Goal: Task Accomplishment & Management: Manage account settings

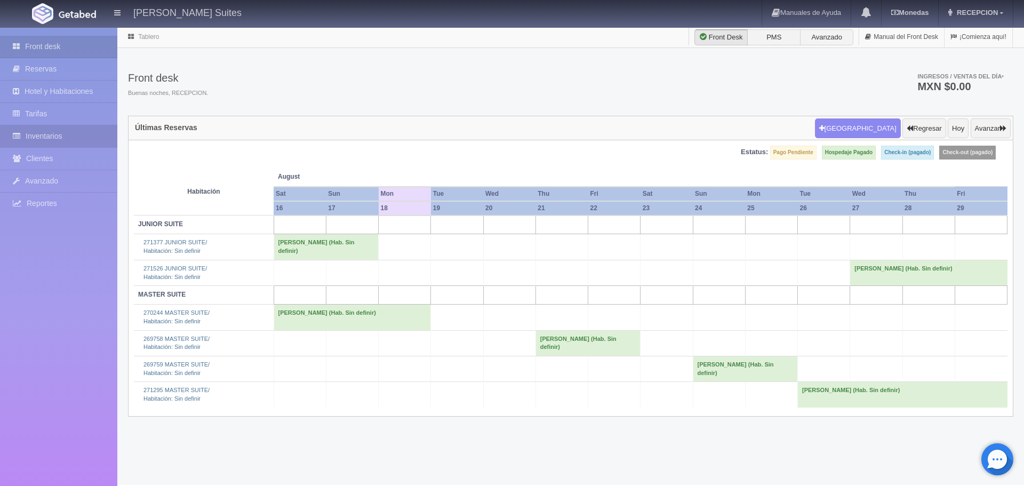
click at [78, 138] on link "Inventarios" at bounding box center [58, 136] width 117 height 22
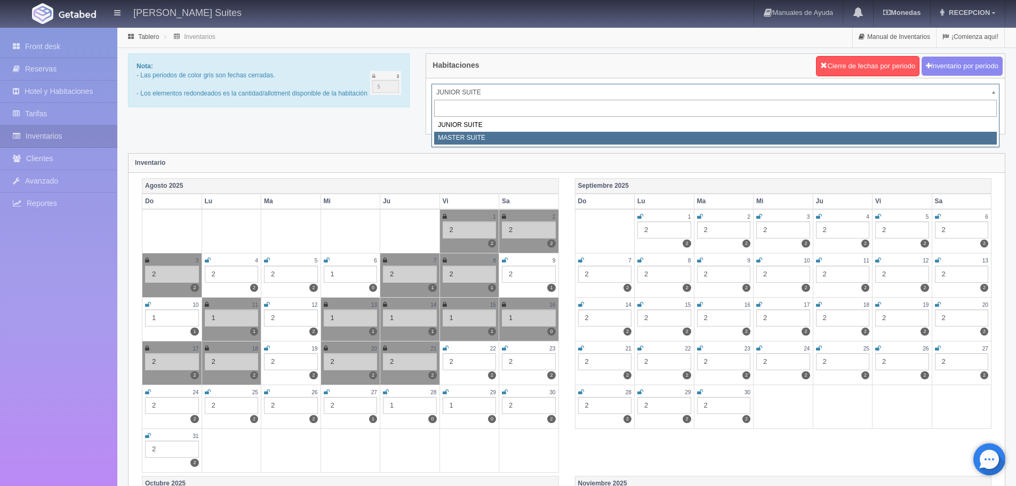
select select "305"
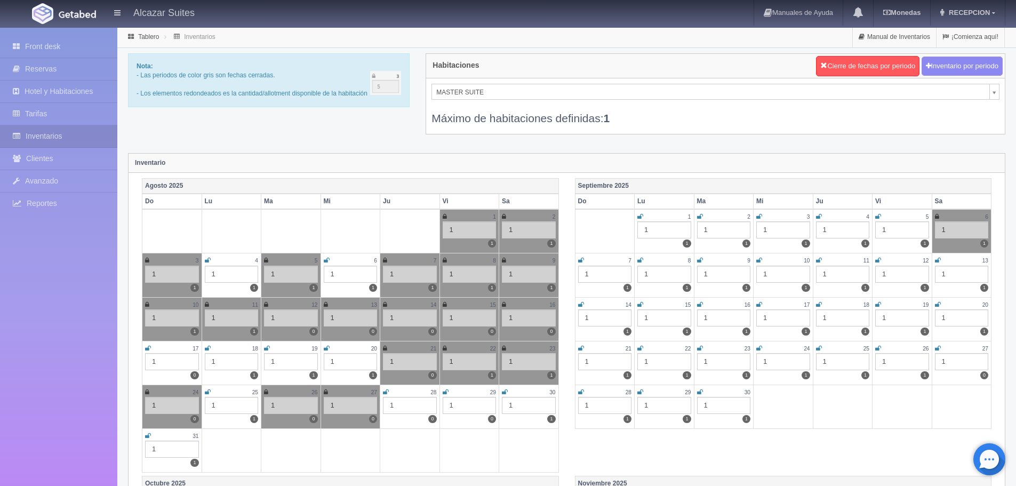
click at [324, 349] on icon at bounding box center [327, 348] width 6 height 6
click at [327, 348] on icon at bounding box center [326, 348] width 4 height 6
